Goal: Information Seeking & Learning: Get advice/opinions

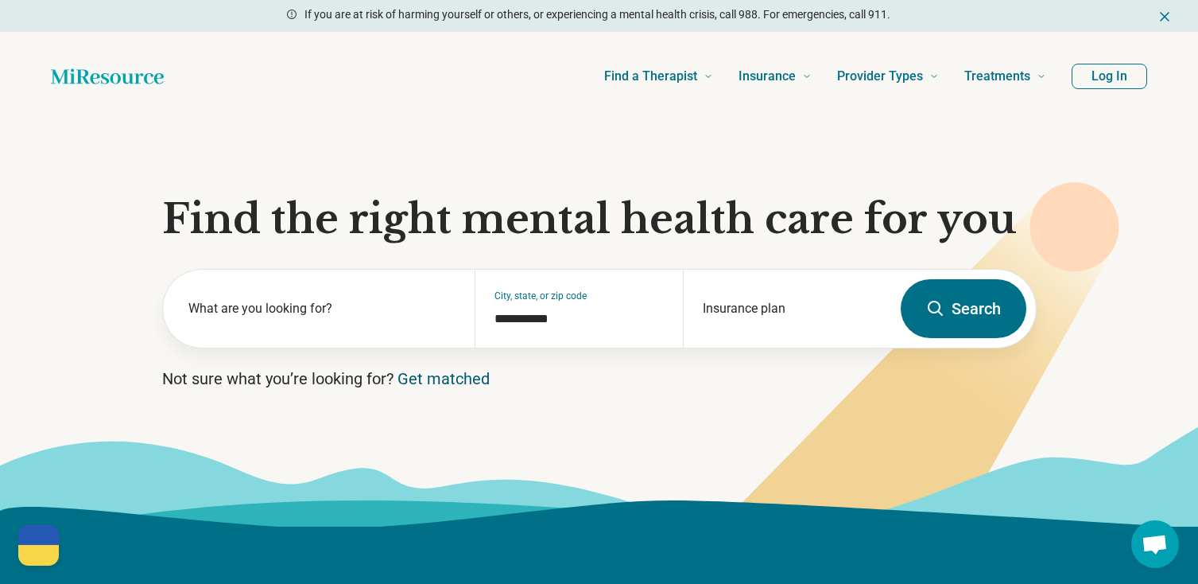
click at [462, 382] on link "Get matched" at bounding box center [444, 378] width 92 height 19
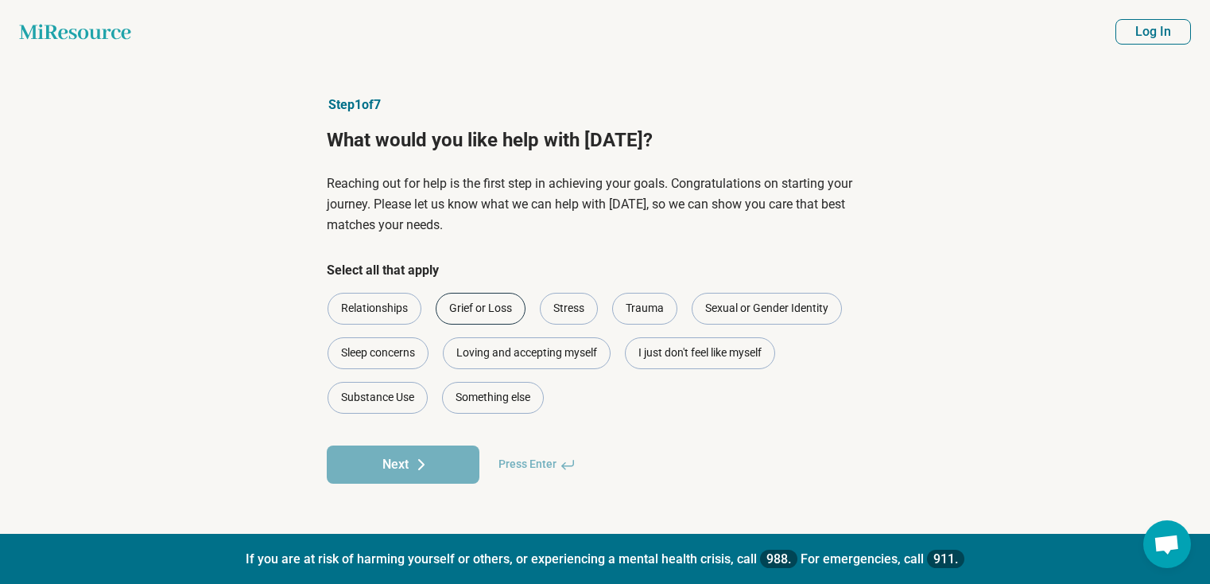
click at [483, 312] on div "Grief or Loss" at bounding box center [481, 309] width 90 height 32
click at [434, 459] on button "Next" at bounding box center [403, 464] width 153 height 38
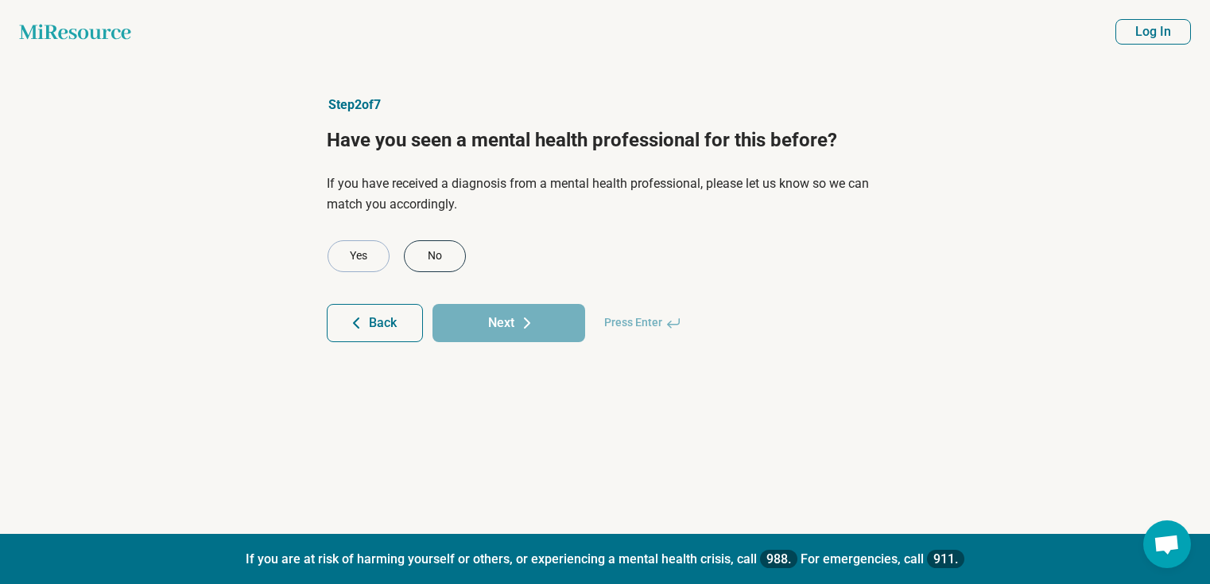
click at [436, 252] on div "No" at bounding box center [435, 256] width 62 height 32
click at [487, 325] on button "Next" at bounding box center [508, 323] width 153 height 38
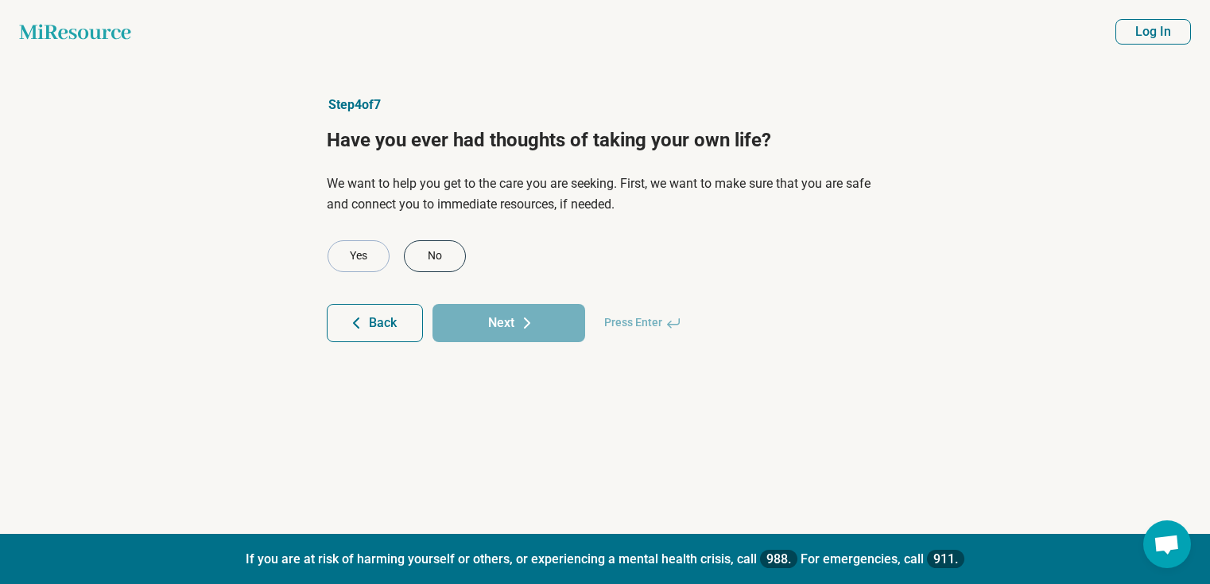
click at [437, 252] on div "No" at bounding box center [435, 256] width 62 height 32
click at [488, 312] on button "Next" at bounding box center [508, 323] width 153 height 38
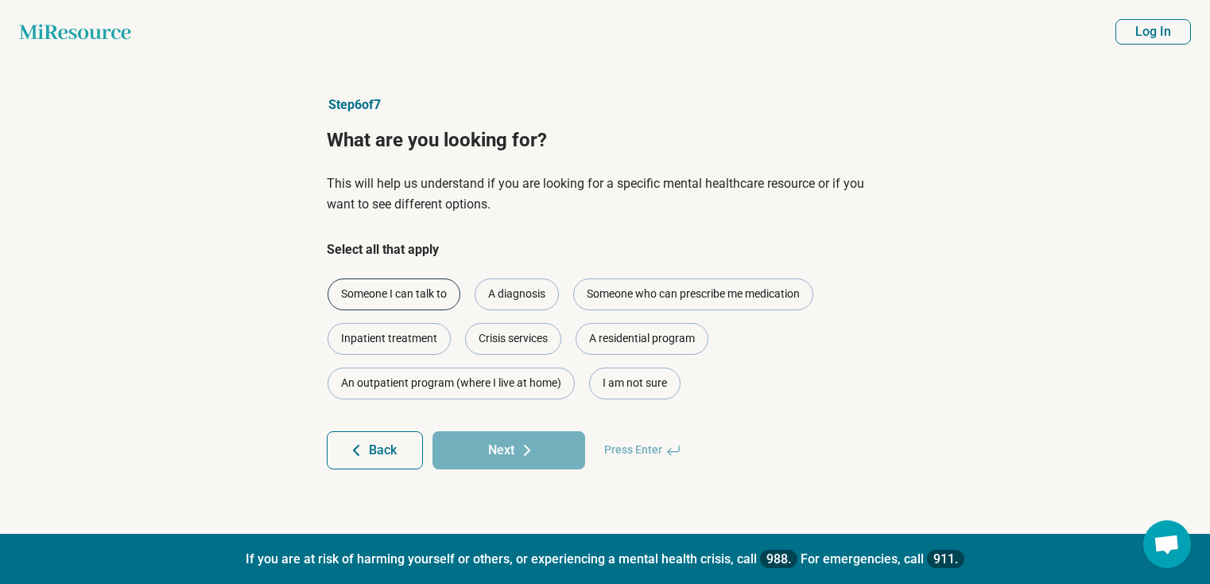
click at [427, 297] on div "Someone I can talk to" at bounding box center [394, 294] width 133 height 32
click at [496, 444] on button "Next" at bounding box center [508, 450] width 153 height 38
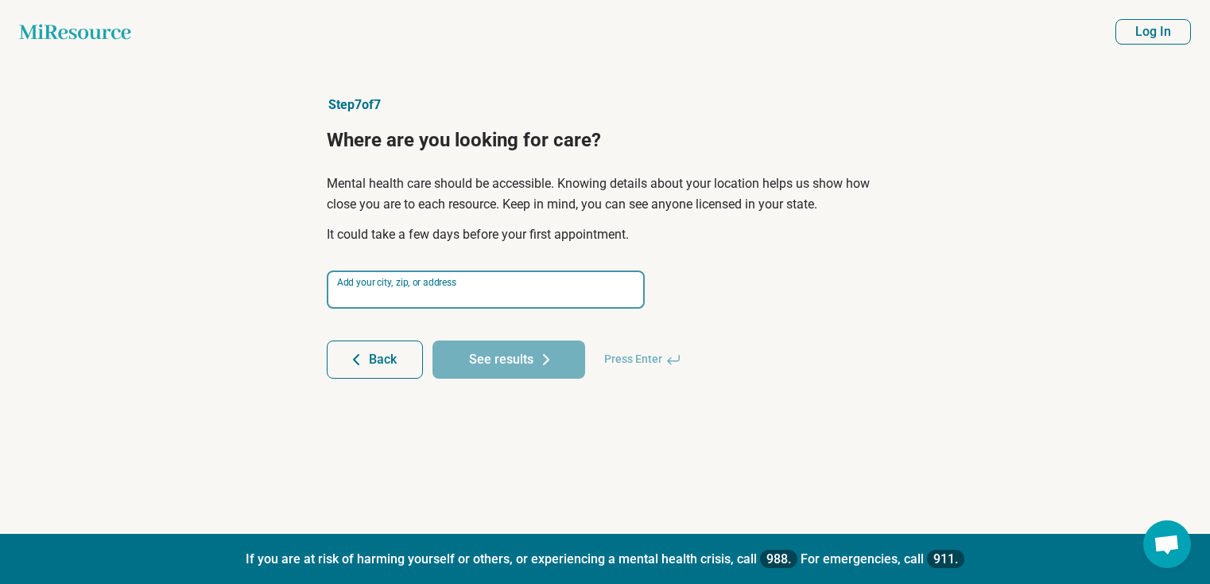
click at [471, 292] on input at bounding box center [486, 289] width 318 height 38
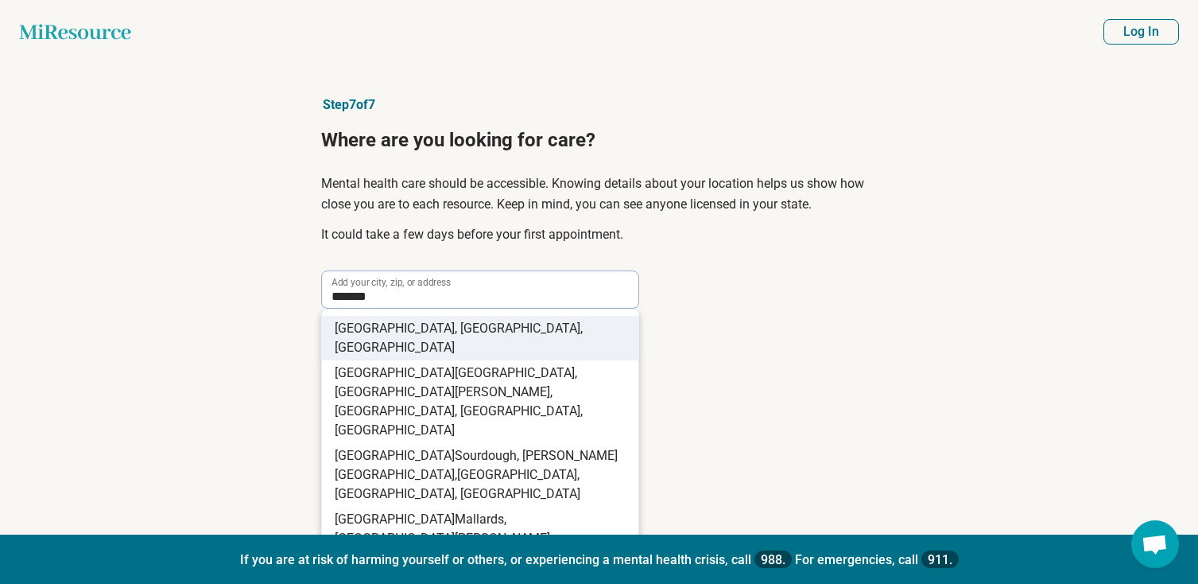
click at [425, 320] on span ", [GEOGRAPHIC_DATA], [GEOGRAPHIC_DATA]" at bounding box center [459, 337] width 248 height 34
type input "**********"
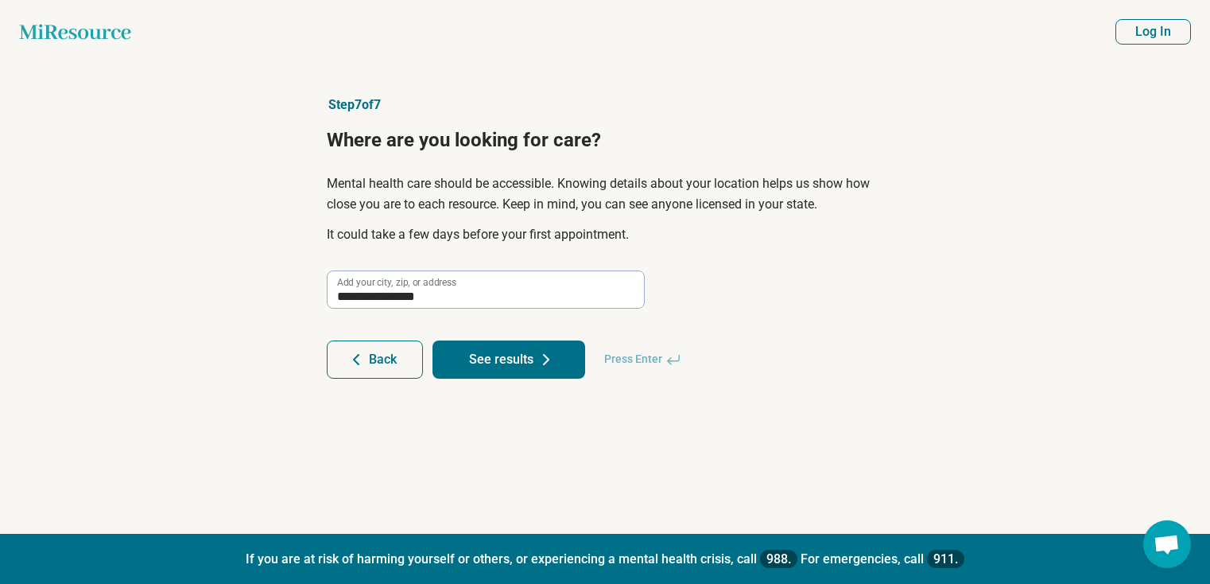
click at [495, 354] on button "See results" at bounding box center [508, 359] width 153 height 38
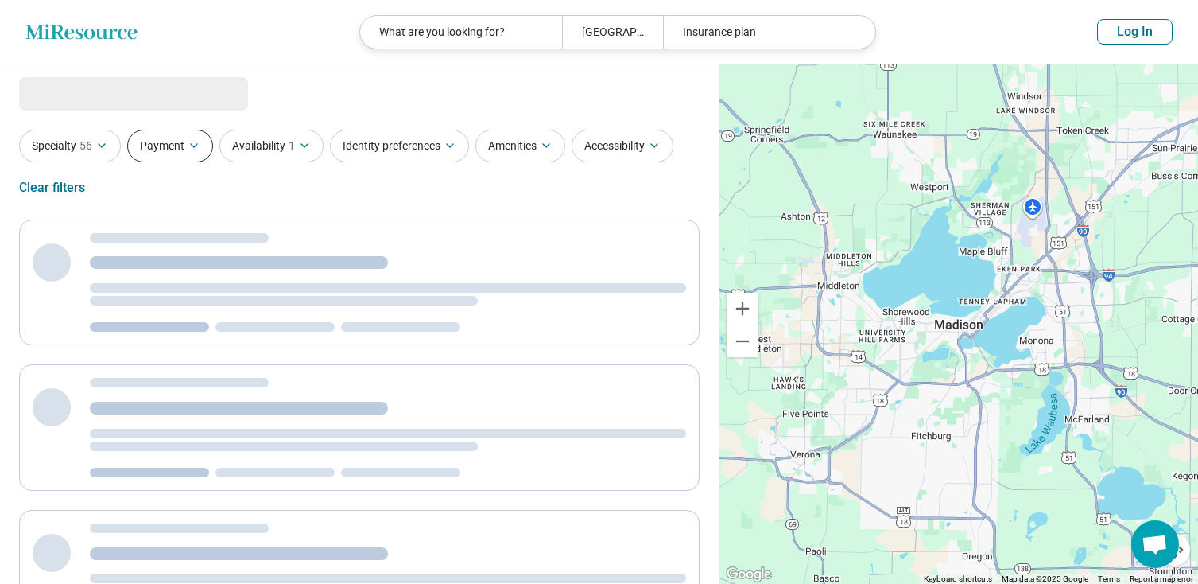
select select "***"
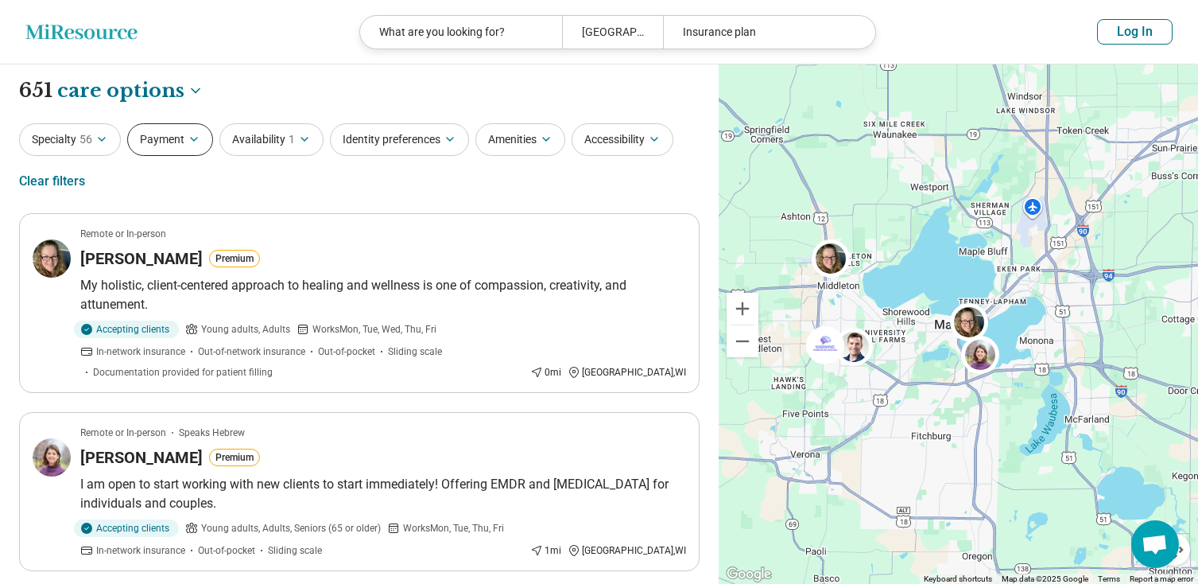
click at [188, 143] on icon "button" at bounding box center [194, 139] width 13 height 13
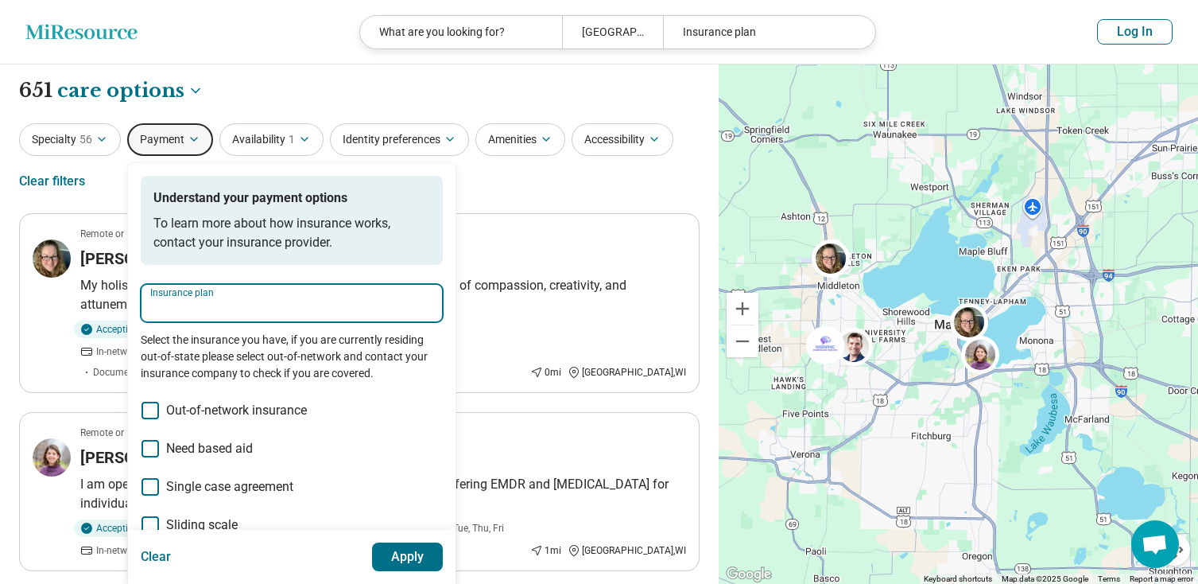
click at [262, 308] on input "Insurance plan" at bounding box center [291, 307] width 283 height 19
click at [175, 351] on div "BadgerCare" at bounding box center [190, 351] width 97 height 32
type input "**********"
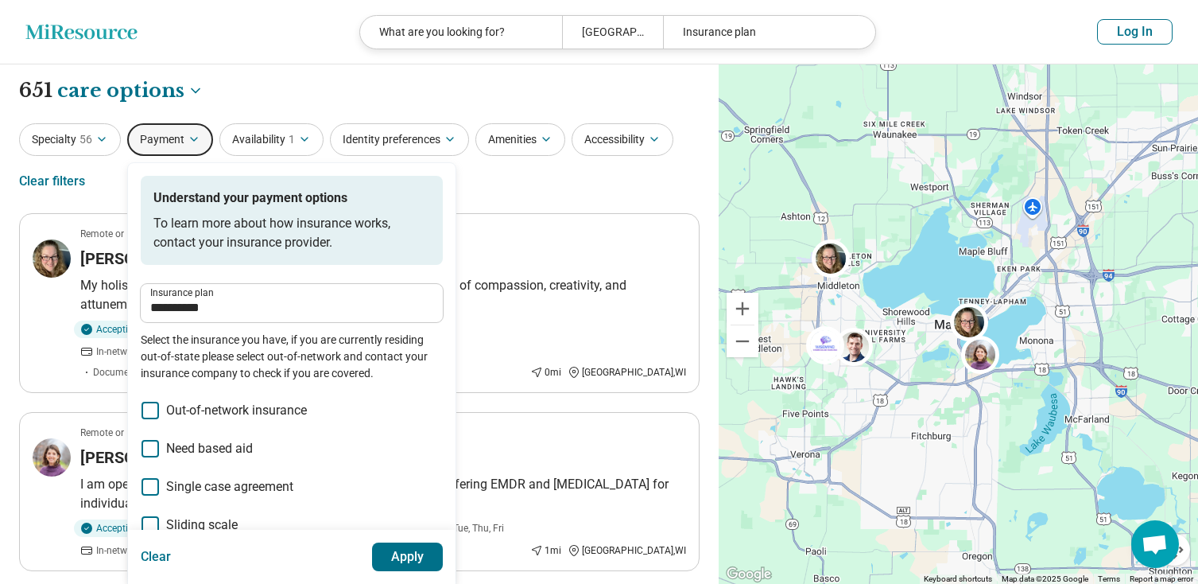
click at [409, 547] on button "Apply" at bounding box center [408, 556] width 72 height 29
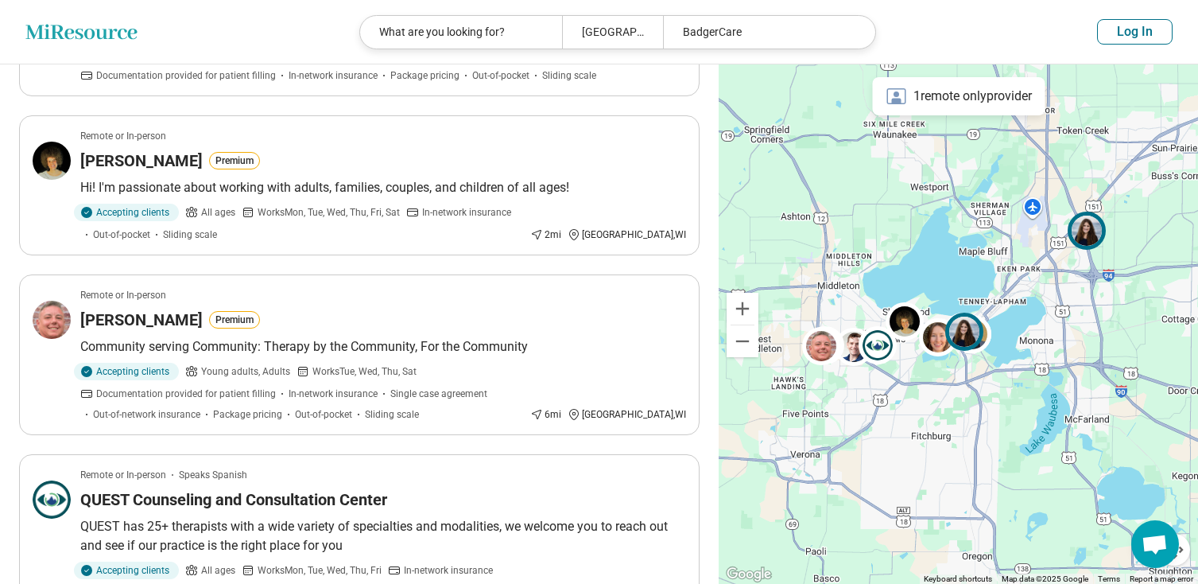
scroll to position [636, 0]
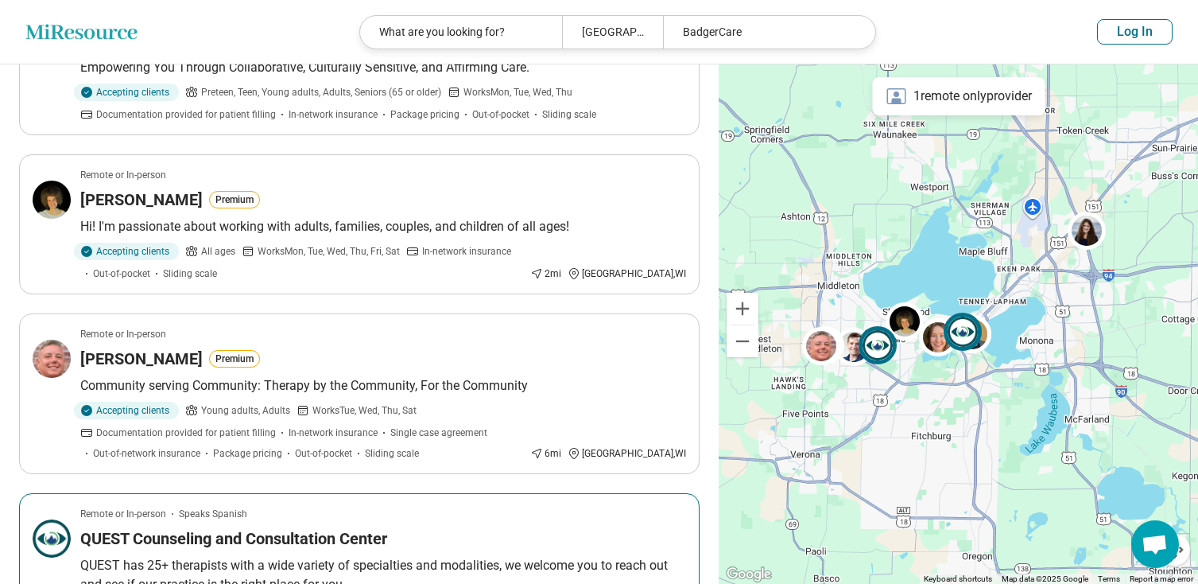
click at [262, 527] on h3 "QUEST Counseling and Consultation Center" at bounding box center [233, 538] width 307 height 22
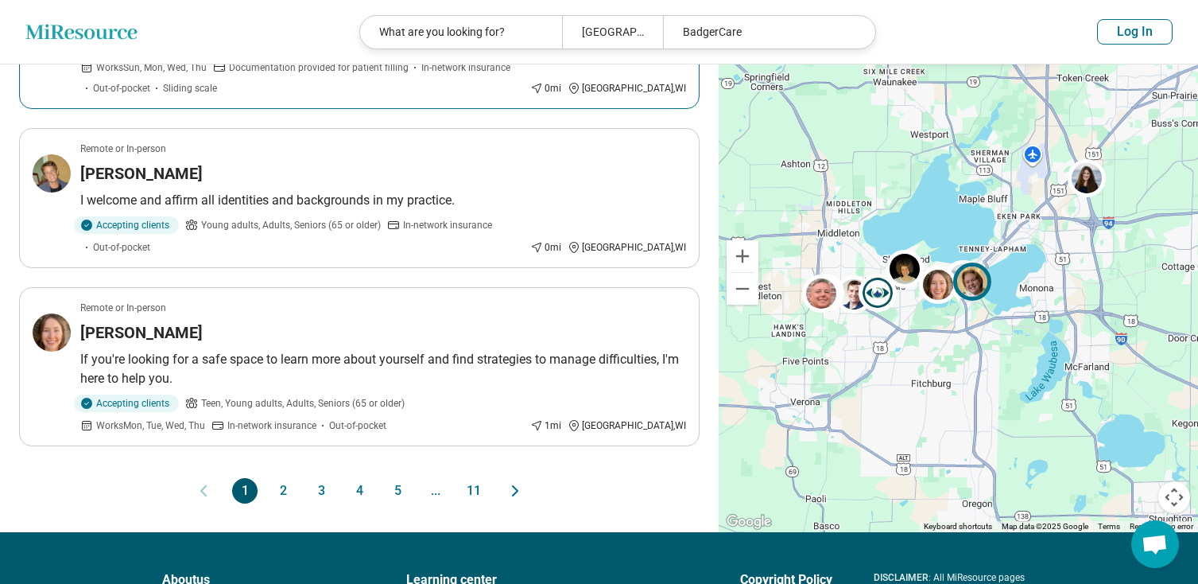
scroll to position [1590, 0]
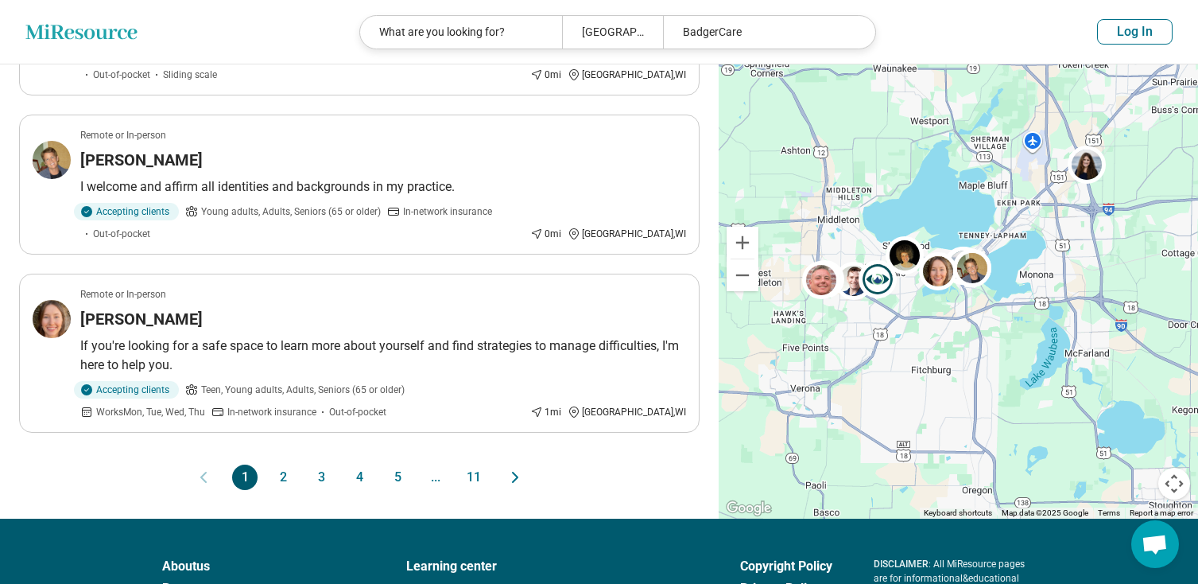
click at [285, 464] on button "2" at bounding box center [282, 476] width 25 height 25
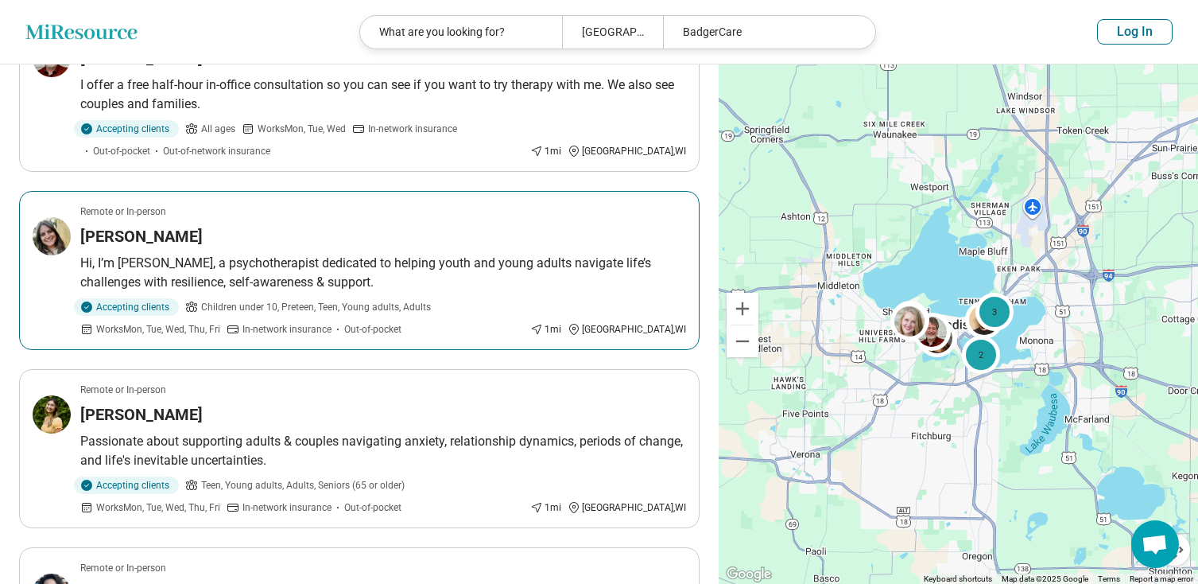
scroll to position [636, 0]
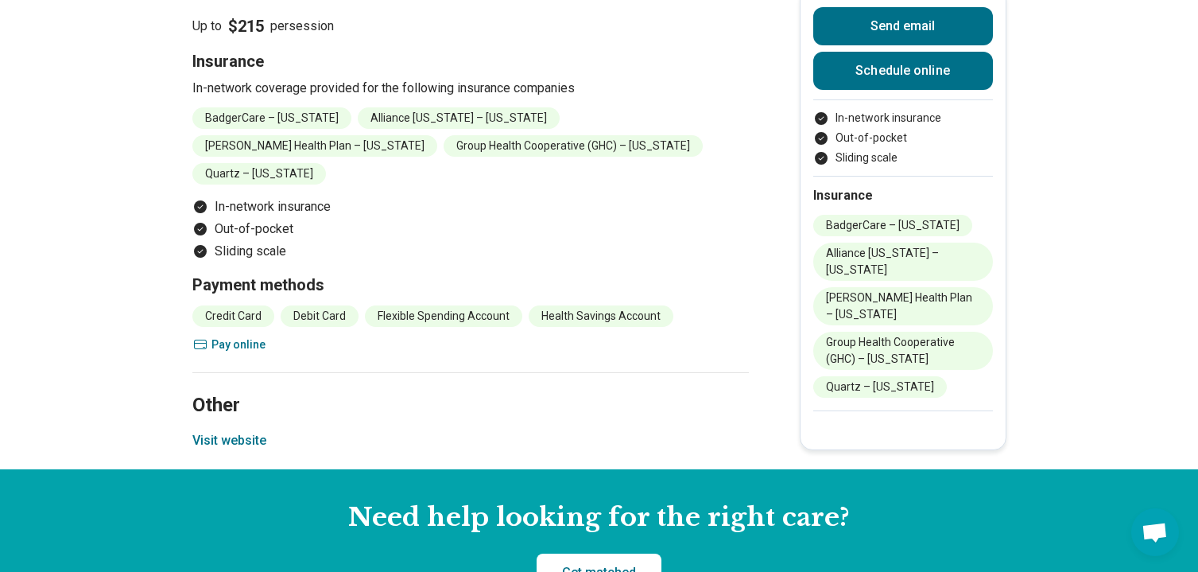
scroll to position [1670, 0]
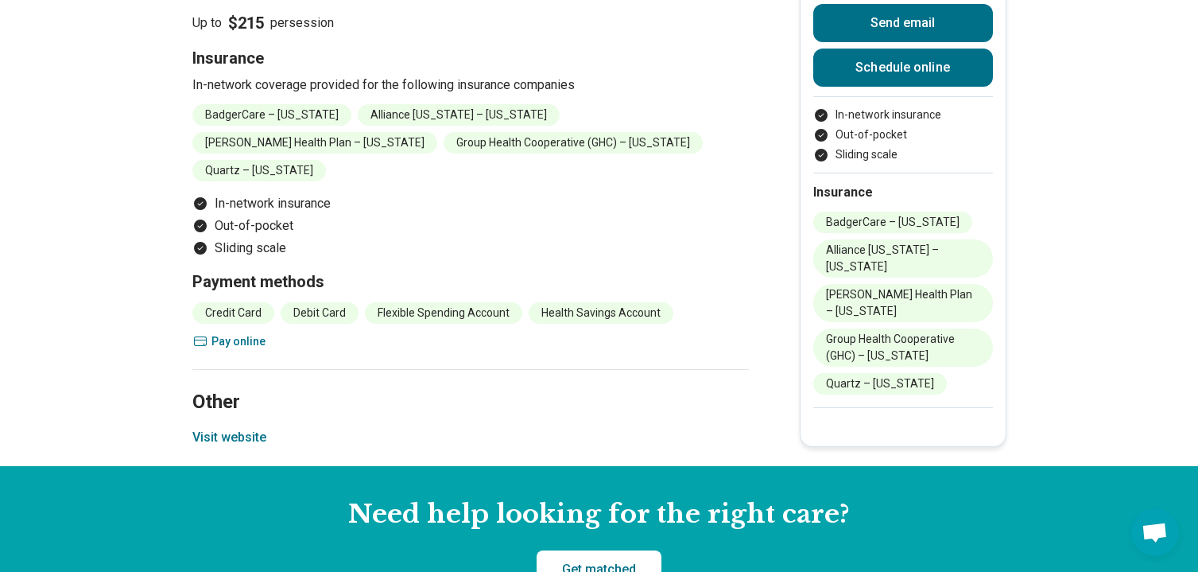
click at [223, 428] on button "Visit website" at bounding box center [229, 437] width 74 height 19
